Goal: Navigation & Orientation: Find specific page/section

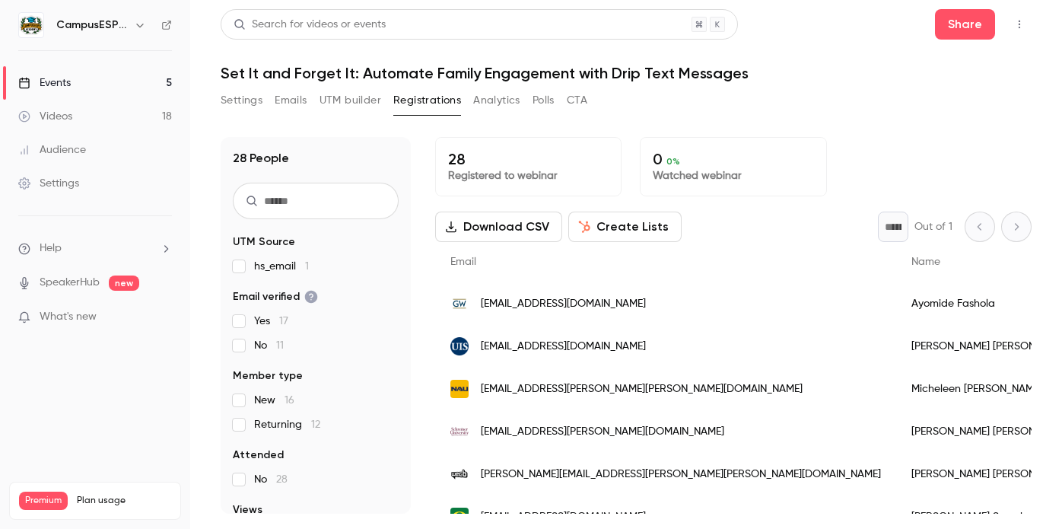
scroll to position [956, 0]
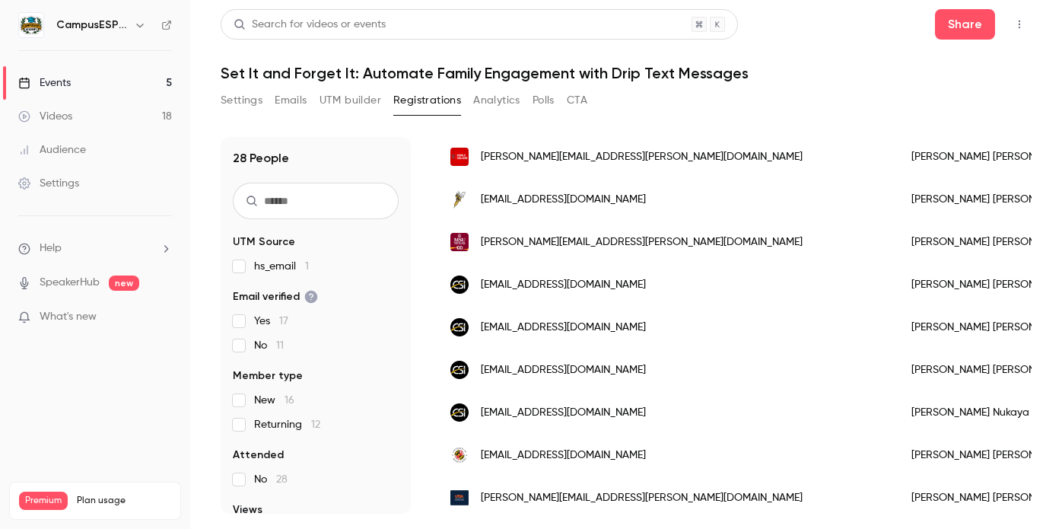
click at [62, 84] on div "Events" at bounding box center [44, 82] width 53 height 15
